Goal: Navigation & Orientation: Go to known website

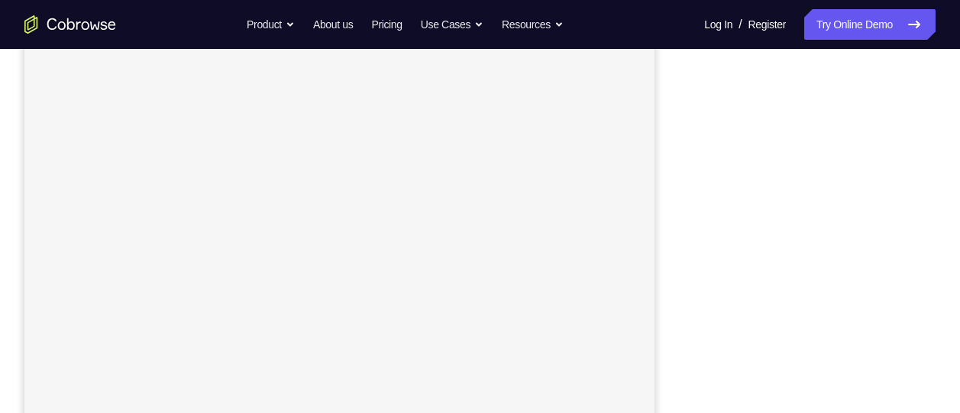
scroll to position [267, 0]
